Goal: Navigation & Orientation: Find specific page/section

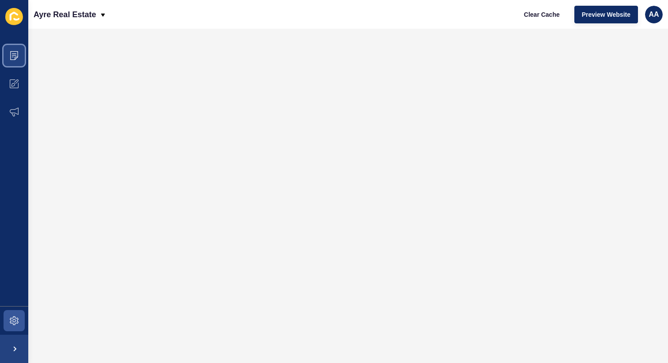
click at [22, 57] on span at bounding box center [14, 56] width 28 height 28
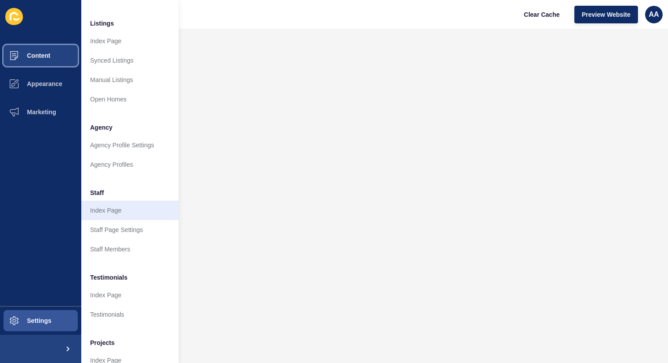
scroll to position [123, 0]
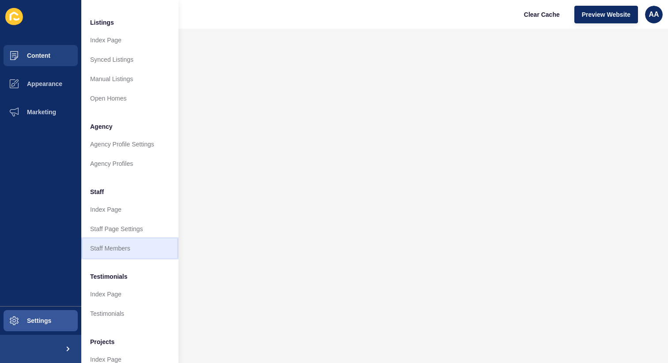
click at [131, 242] on link "Staff Members" at bounding box center [129, 248] width 97 height 19
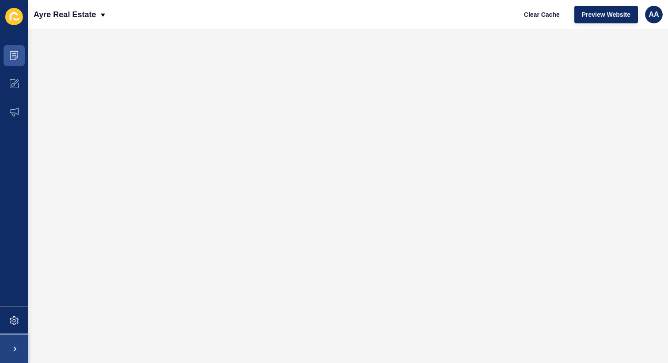
click at [13, 338] on span at bounding box center [14, 349] width 28 height 28
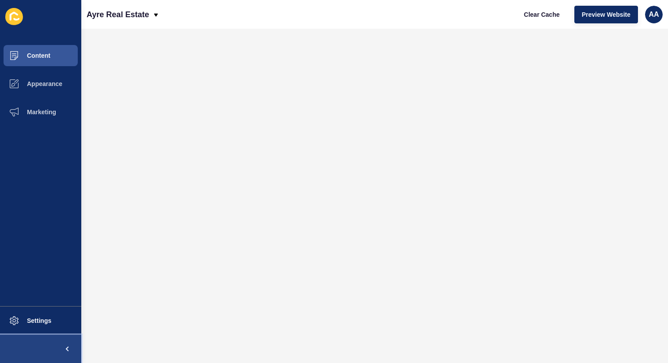
click at [46, 347] on button at bounding box center [40, 349] width 81 height 28
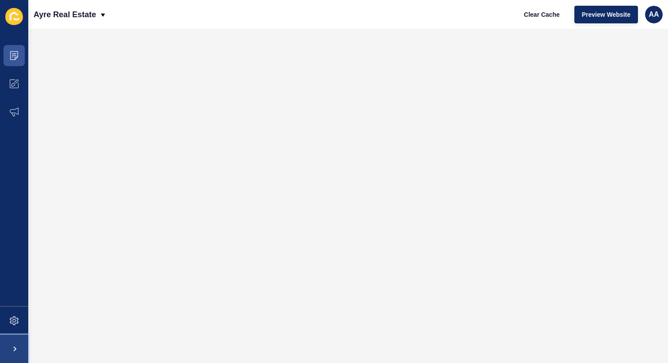
click at [17, 348] on span at bounding box center [14, 349] width 28 height 28
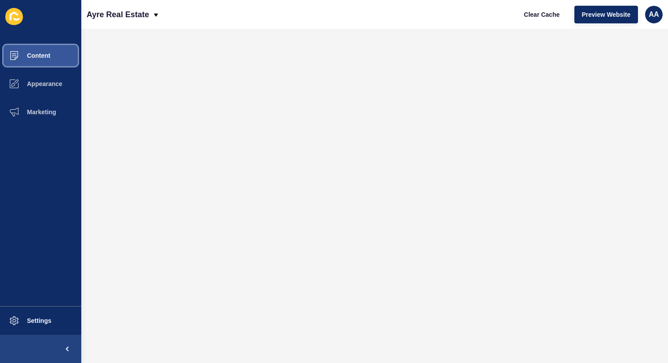
click at [38, 60] on button "Content" at bounding box center [40, 56] width 81 height 28
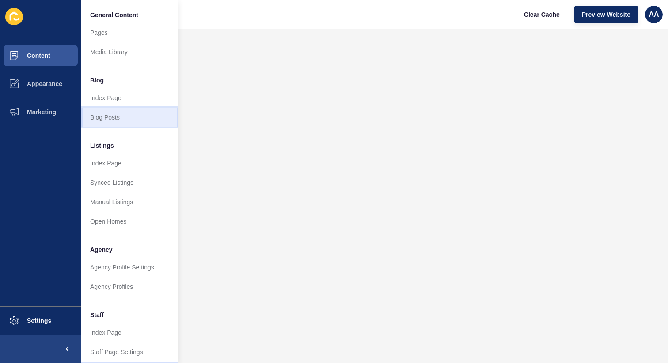
click at [121, 116] on link "Blog Posts" at bounding box center [129, 117] width 97 height 19
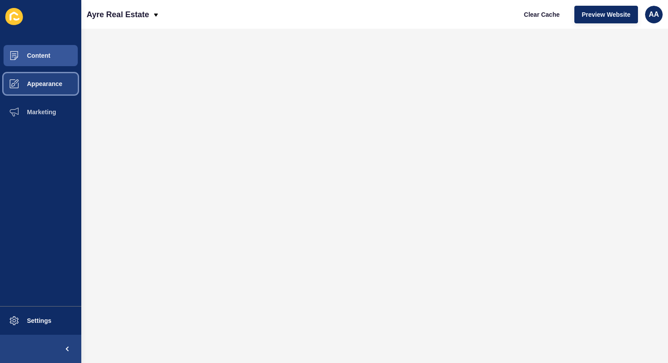
click at [57, 79] on button "Appearance" at bounding box center [40, 84] width 81 height 28
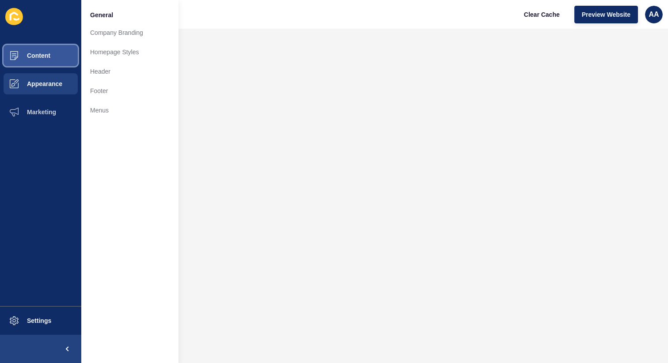
click at [56, 61] on button "Content" at bounding box center [40, 56] width 81 height 28
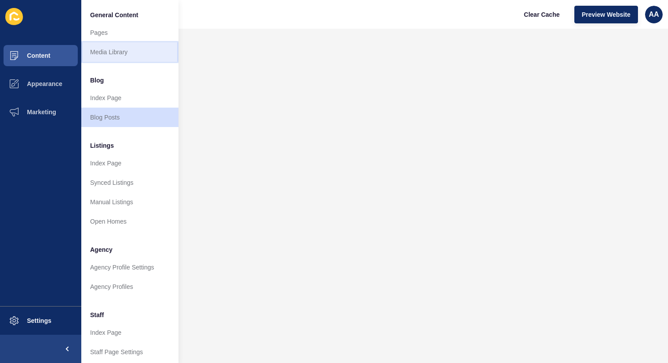
click at [130, 47] on link "Media Library" at bounding box center [129, 51] width 97 height 19
